Goal: Task Accomplishment & Management: Manage account settings

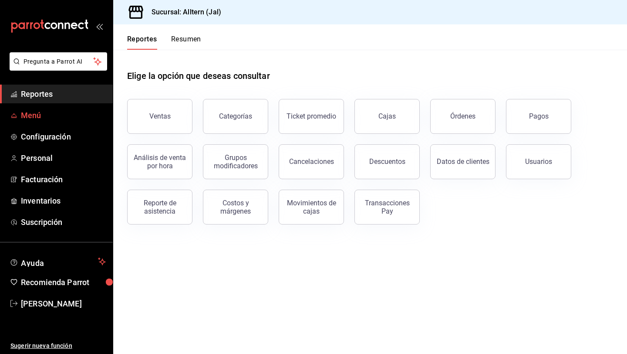
click at [21, 112] on span "Menú" at bounding box center [63, 115] width 85 height 12
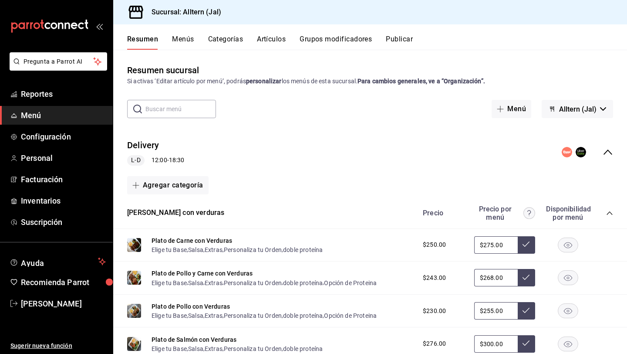
scroll to position [614, 0]
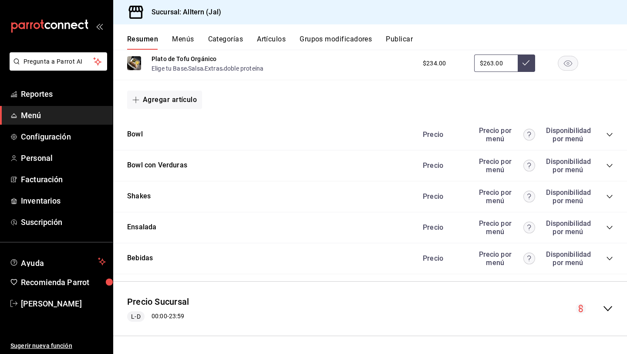
click at [611, 257] on icon "collapse-category-row" at bounding box center [610, 258] width 7 height 7
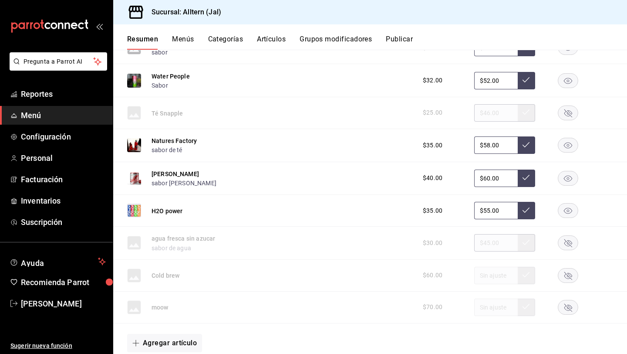
scroll to position [909, 0]
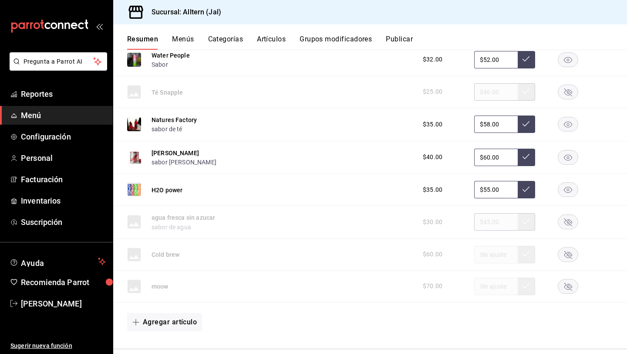
click at [566, 226] on rect "button" at bounding box center [569, 222] width 20 height 14
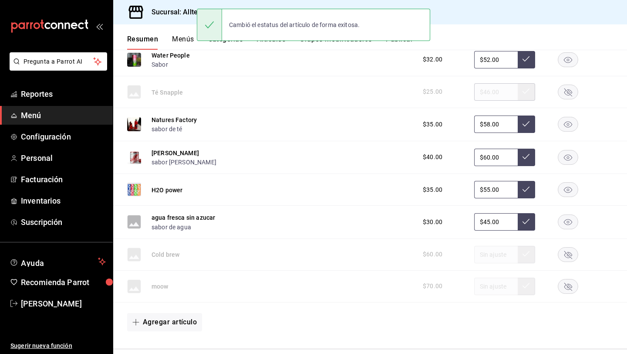
click at [174, 228] on button "sabor de agua" at bounding box center [172, 227] width 40 height 9
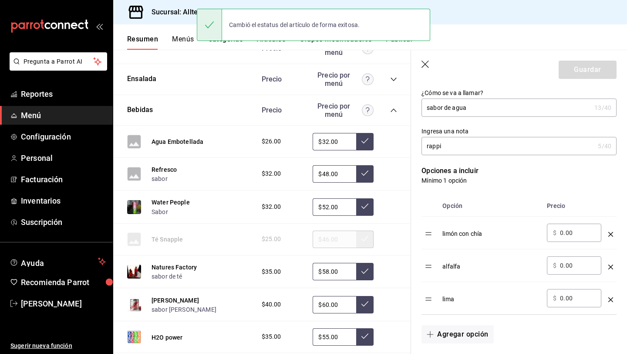
scroll to position [153, 0]
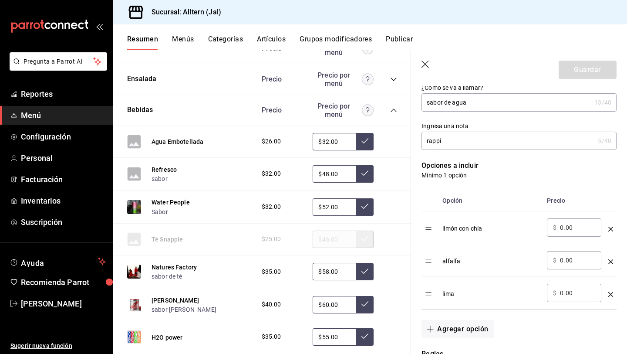
click at [612, 292] on icon "optionsTable" at bounding box center [611, 294] width 5 height 5
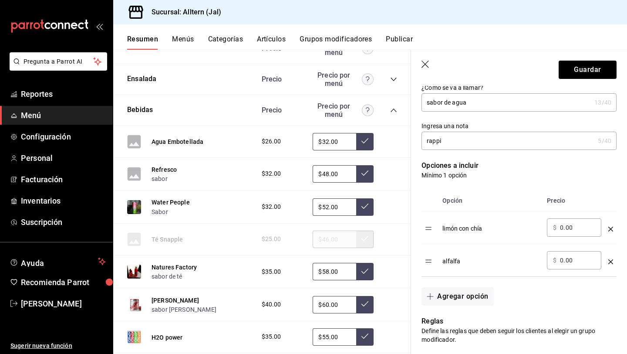
click at [609, 228] on icon "optionsTable" at bounding box center [611, 229] width 5 height 5
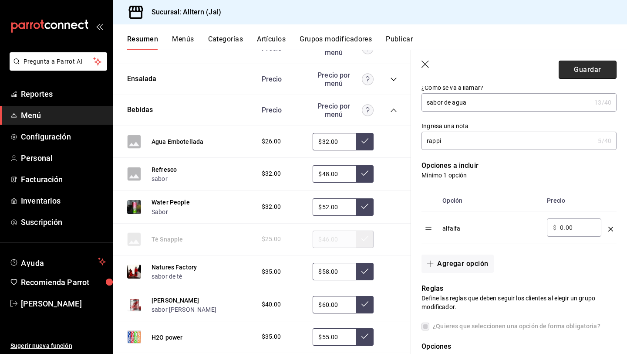
click at [592, 72] on button "Guardar" at bounding box center [588, 70] width 58 height 18
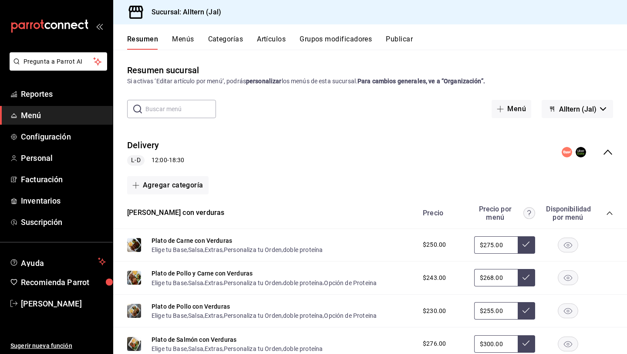
click at [403, 44] on button "Publicar" at bounding box center [399, 42] width 27 height 15
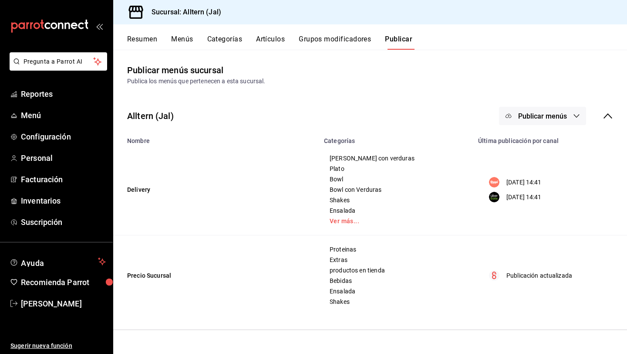
click at [557, 114] on span "Publicar menús" at bounding box center [543, 116] width 49 height 8
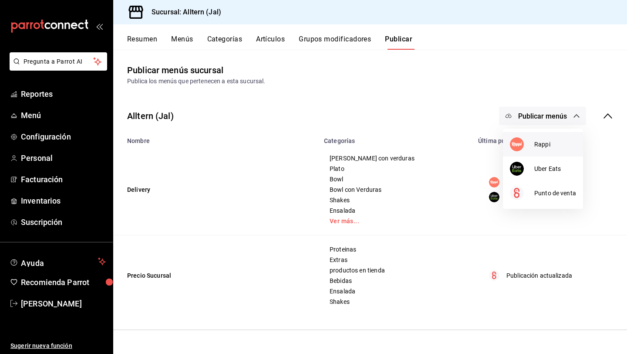
click at [523, 141] on img at bounding box center [517, 144] width 14 height 14
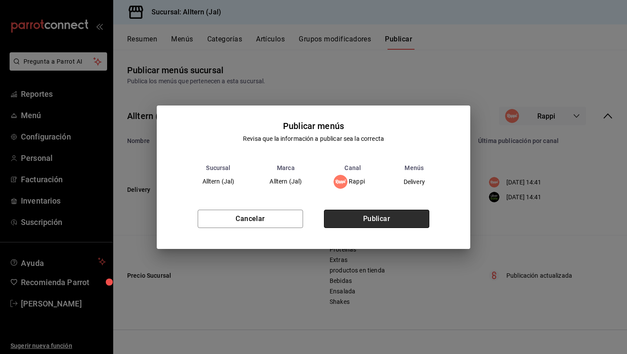
click at [370, 211] on button "Publicar" at bounding box center [376, 219] width 105 height 18
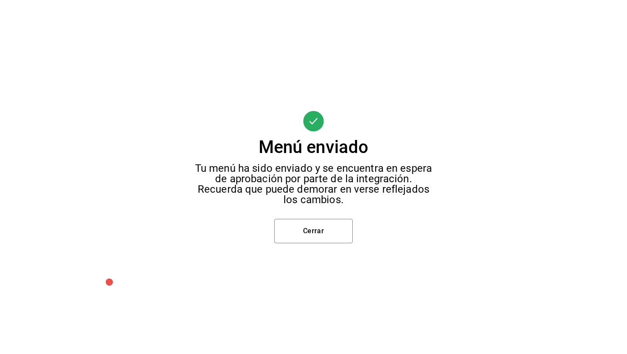
click at [355, 234] on div "Menú enviado Tu menú ha sido enviado y se encuentra en espera de aprobación por…" at bounding box center [313, 177] width 627 height 354
click at [322, 228] on button "Cerrar" at bounding box center [314, 231] width 78 height 24
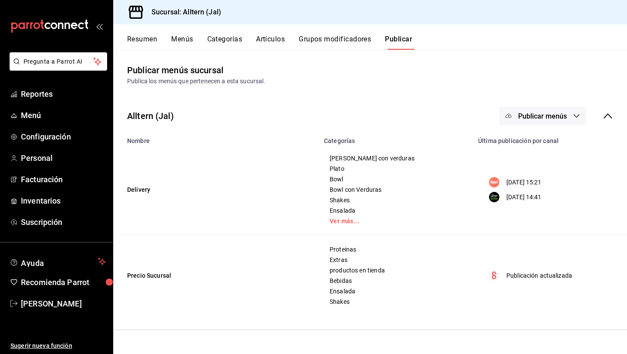
click at [553, 115] on span "Publicar menús" at bounding box center [543, 116] width 49 height 8
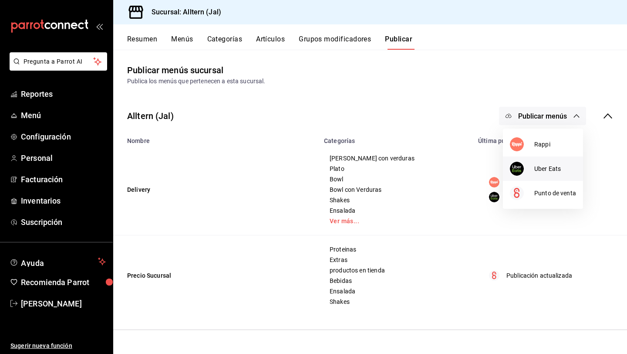
click at [539, 165] on span "Uber Eats" at bounding box center [556, 168] width 42 height 9
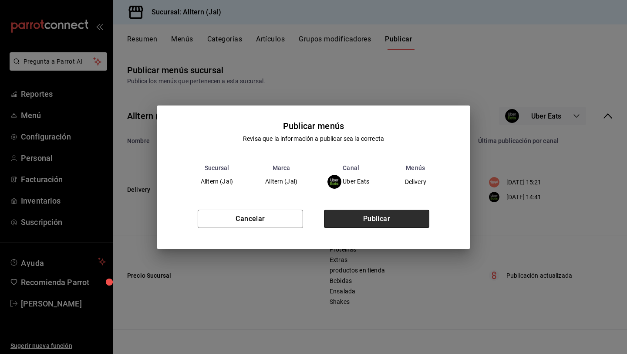
click at [370, 218] on button "Publicar" at bounding box center [376, 219] width 105 height 18
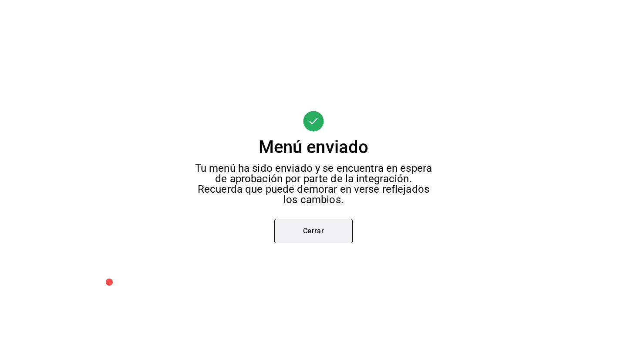
click at [322, 232] on button "Cerrar" at bounding box center [314, 231] width 78 height 24
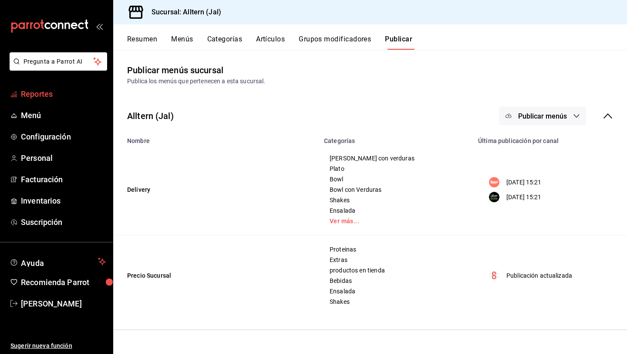
click at [34, 86] on link "Reportes" at bounding box center [56, 94] width 113 height 19
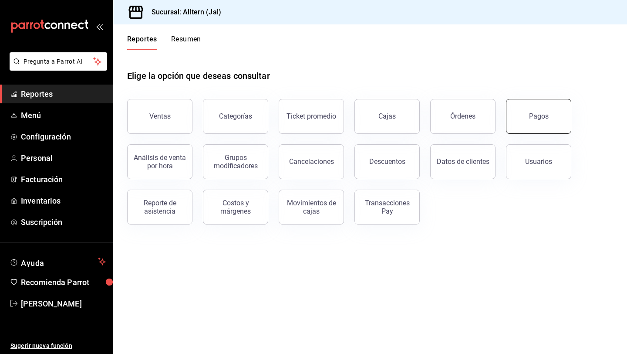
click at [523, 118] on button "Pagos" at bounding box center [538, 116] width 65 height 35
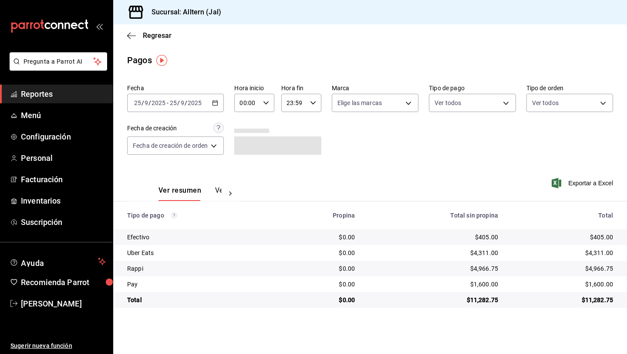
click at [217, 104] on icon "button" at bounding box center [215, 103] width 6 height 6
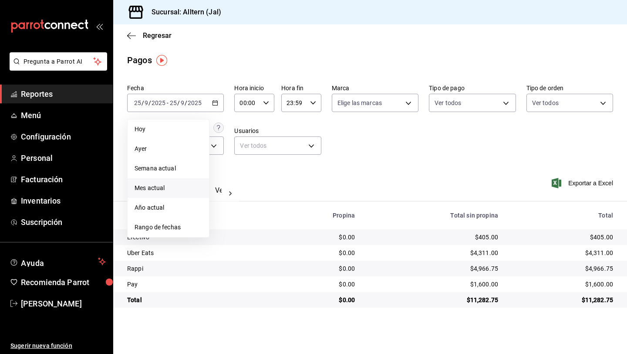
click at [166, 187] on span "Mes actual" at bounding box center [169, 187] width 68 height 9
